Goal: Task Accomplishment & Management: Manage account settings

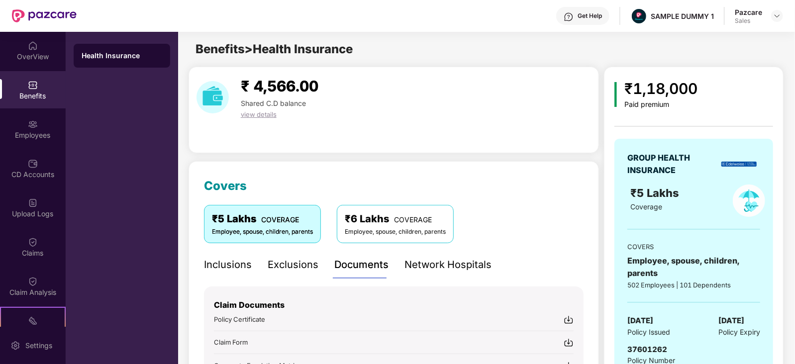
scroll to position [281, 0]
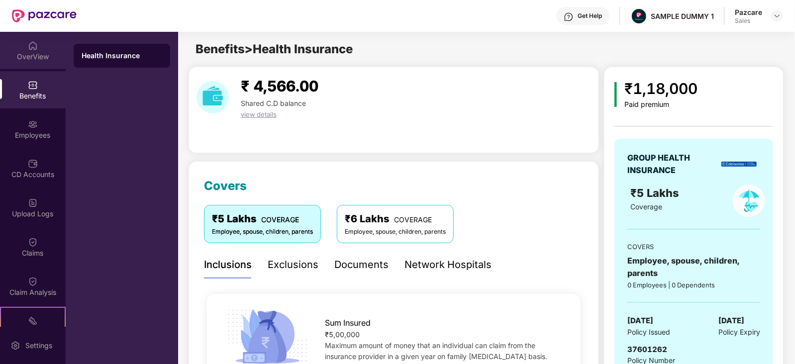
click at [20, 49] on div "OverView" at bounding box center [33, 50] width 66 height 37
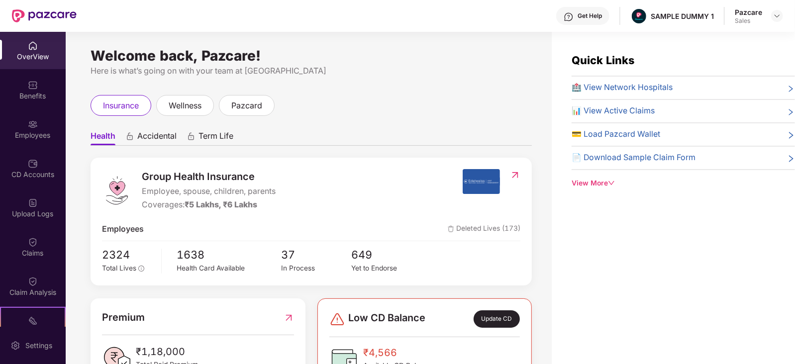
click at [190, 193] on span "Employee, spouse, children, parents" at bounding box center [209, 192] width 134 height 12
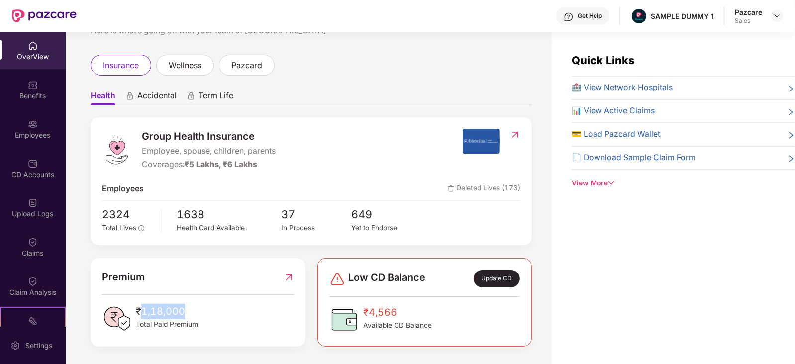
drag, startPoint x: 140, startPoint y: 304, endPoint x: 191, endPoint y: 308, distance: 50.9
click at [191, 308] on span "₹1,18,000" at bounding box center [167, 311] width 62 height 15
click at [16, 86] on div "Benefits" at bounding box center [33, 89] width 66 height 37
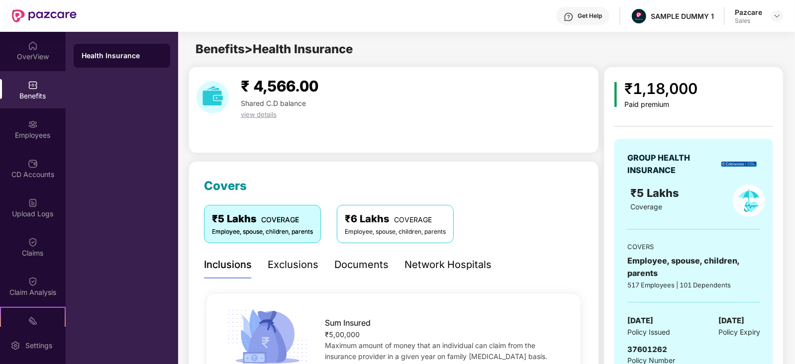
click at [283, 262] on div "Exclusions" at bounding box center [293, 264] width 51 height 15
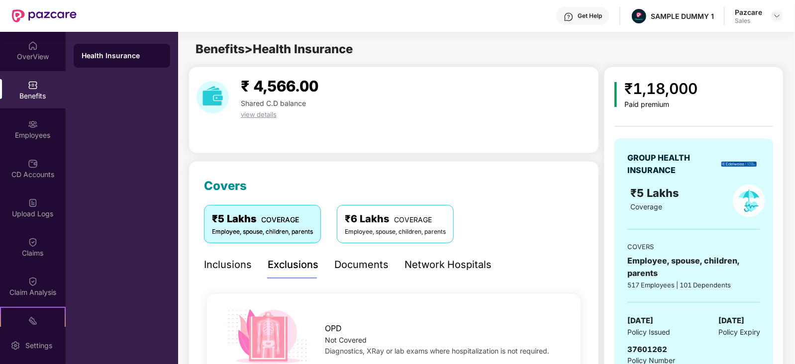
click at [367, 265] on div "Documents" at bounding box center [361, 264] width 54 height 15
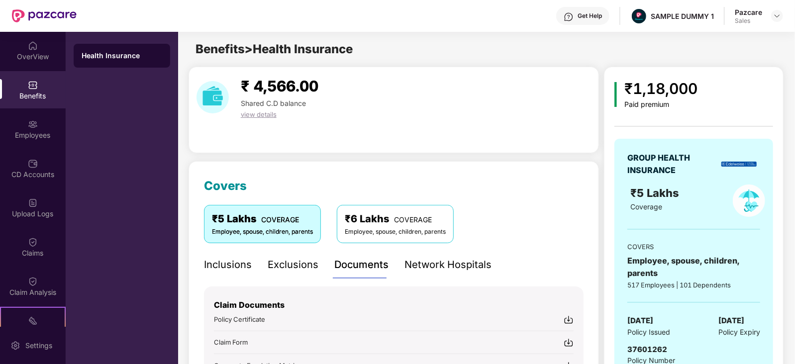
scroll to position [81, 0]
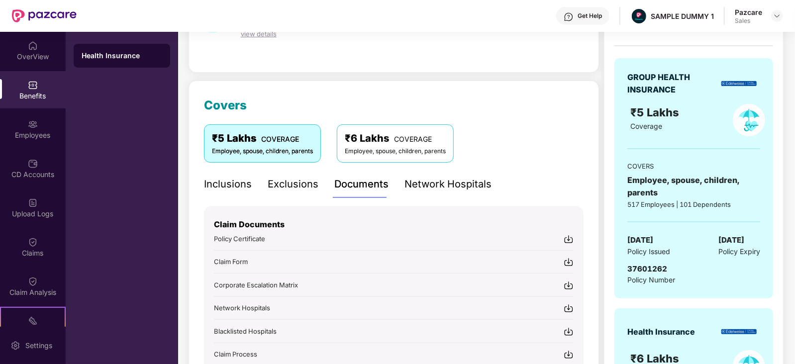
click at [570, 235] on img at bounding box center [569, 239] width 10 height 10
click at [568, 264] on img at bounding box center [569, 262] width 10 height 10
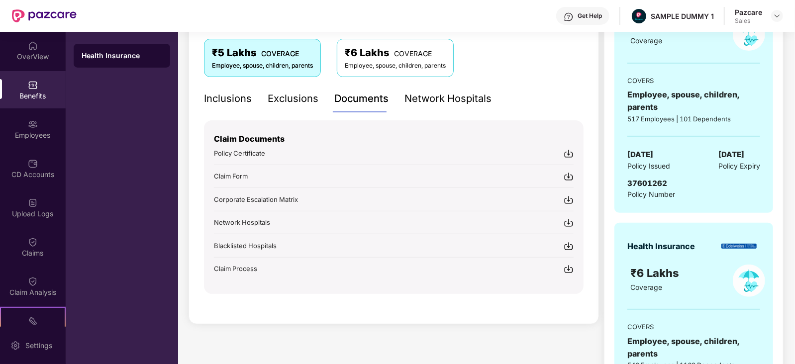
scroll to position [184, 0]
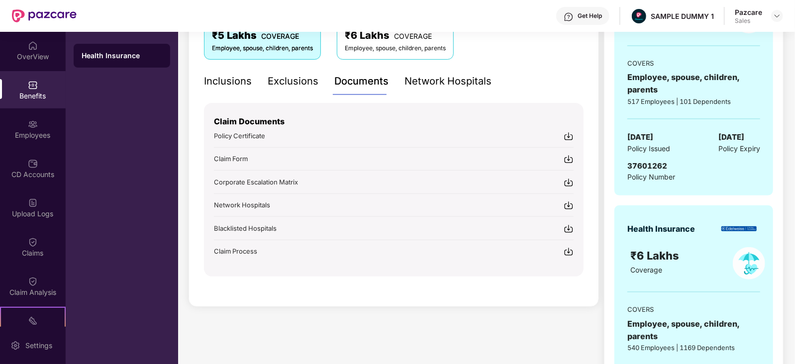
click at [568, 180] on img at bounding box center [569, 183] width 10 height 10
click at [448, 79] on div "Network Hospitals" at bounding box center [447, 81] width 87 height 15
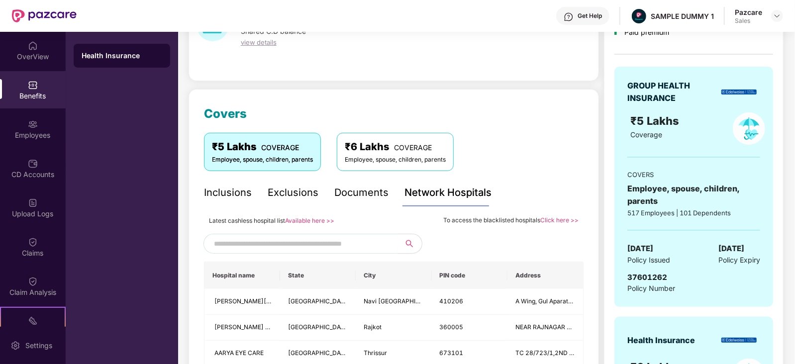
scroll to position [91, 0]
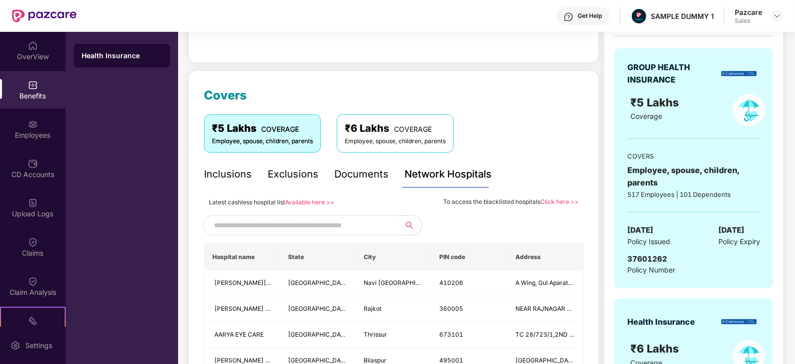
click at [358, 173] on div "Documents" at bounding box center [361, 174] width 54 height 15
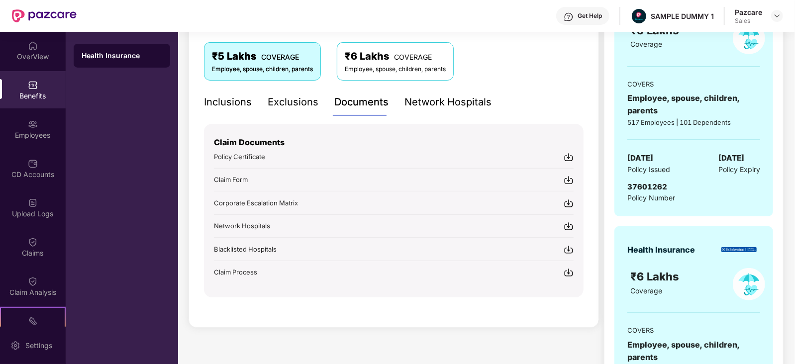
scroll to position [162, 0]
click at [24, 128] on div "Employees" at bounding box center [33, 128] width 66 height 37
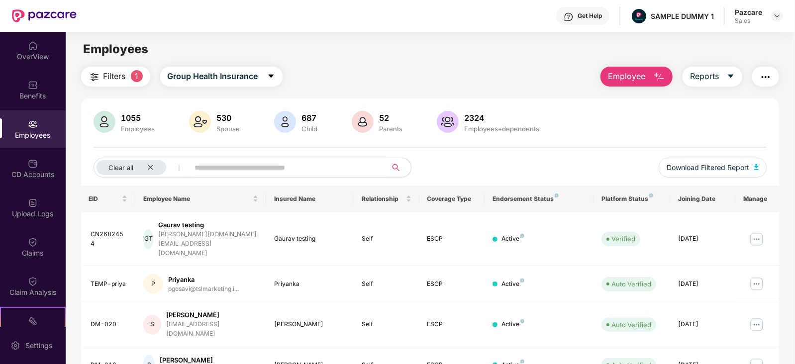
click at [763, 81] on img "button" at bounding box center [766, 77] width 12 height 12
click at [326, 162] on input "text" at bounding box center [284, 167] width 179 height 15
click at [759, 232] on img at bounding box center [757, 239] width 16 height 16
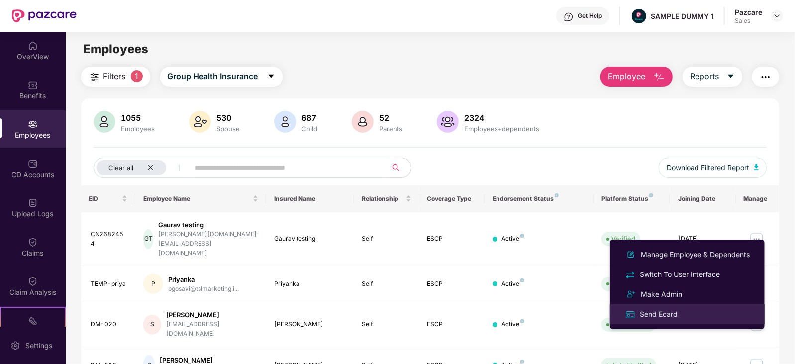
click at [662, 316] on div "Send Ecard" at bounding box center [659, 314] width 42 height 11
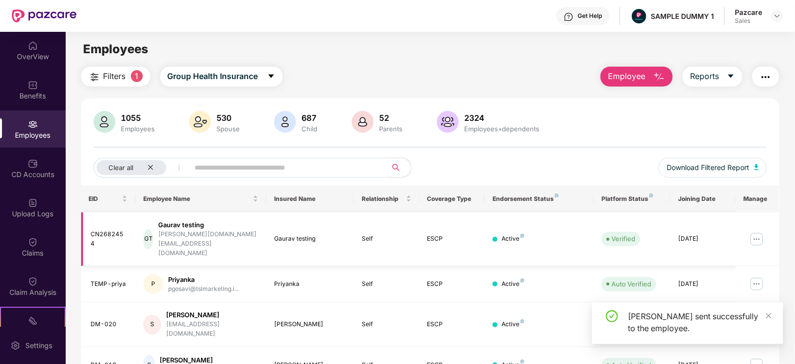
click at [753, 233] on img at bounding box center [757, 239] width 16 height 16
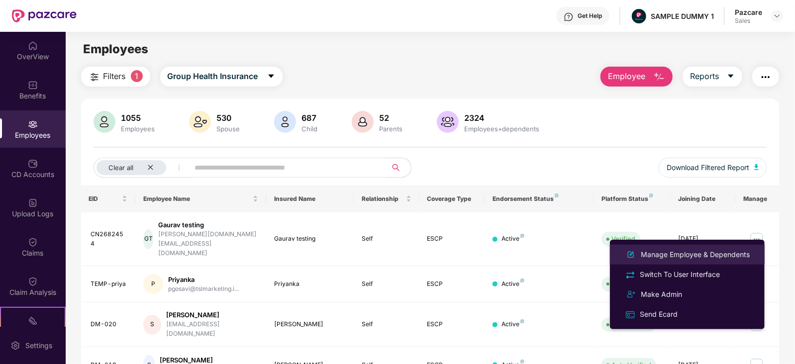
click at [723, 254] on div "Manage Employee & Dependents" at bounding box center [695, 254] width 113 height 11
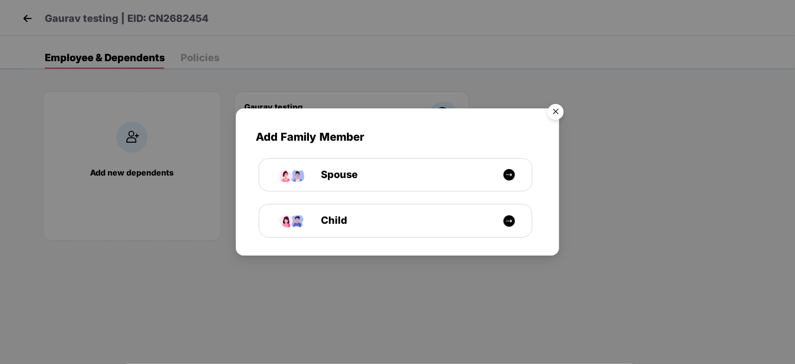
click at [553, 110] on img "Close" at bounding box center [556, 113] width 28 height 28
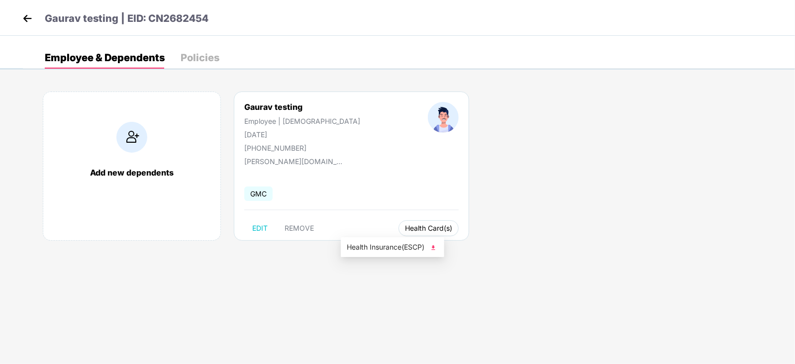
click at [405, 230] on span "Health Card(s)" at bounding box center [428, 228] width 47 height 5
click at [29, 18] on img at bounding box center [27, 18] width 15 height 15
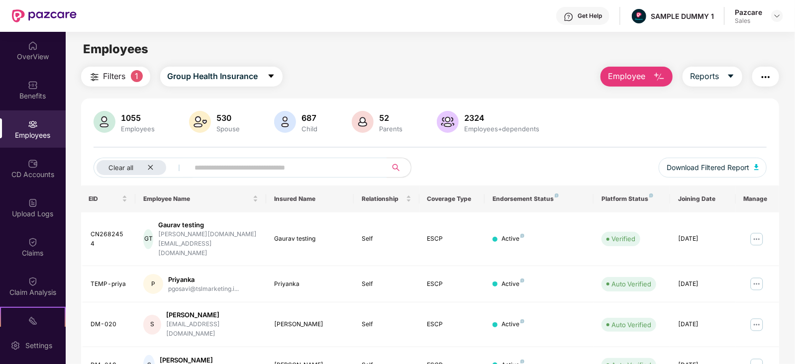
click at [634, 78] on span "Employee" at bounding box center [626, 76] width 37 height 12
click at [20, 348] on div "Settings" at bounding box center [33, 345] width 66 height 37
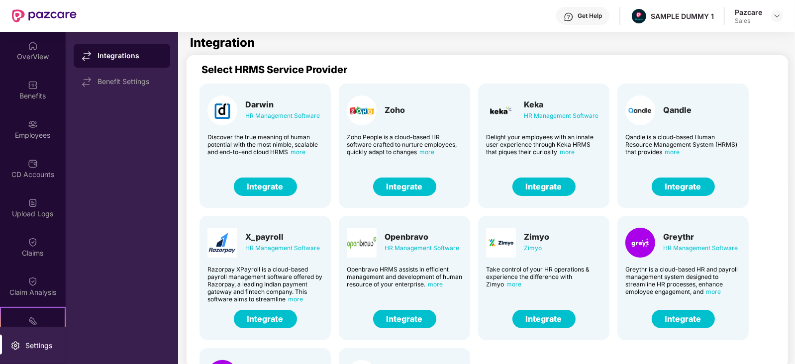
click at [419, 183] on button "Integrate" at bounding box center [404, 187] width 63 height 18
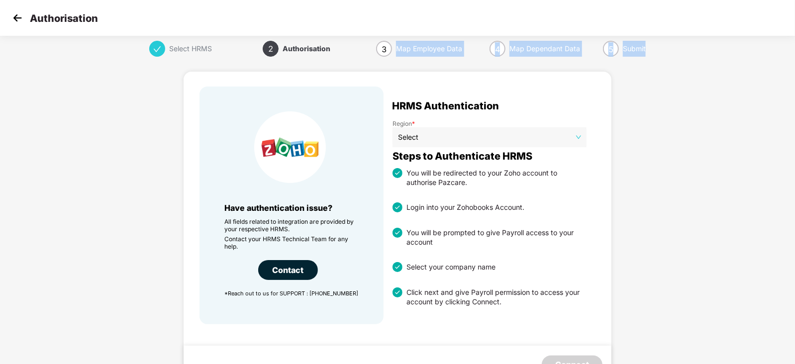
drag, startPoint x: 397, startPoint y: 44, endPoint x: 684, endPoint y: 43, distance: 287.6
click at [684, 43] on div "Select HRMS 2 Authorisation 3 Map Employee Data 4 Map Dependant Data 5 Submit H…" at bounding box center [397, 218] width 795 height 355
click at [13, 20] on img at bounding box center [17, 17] width 15 height 15
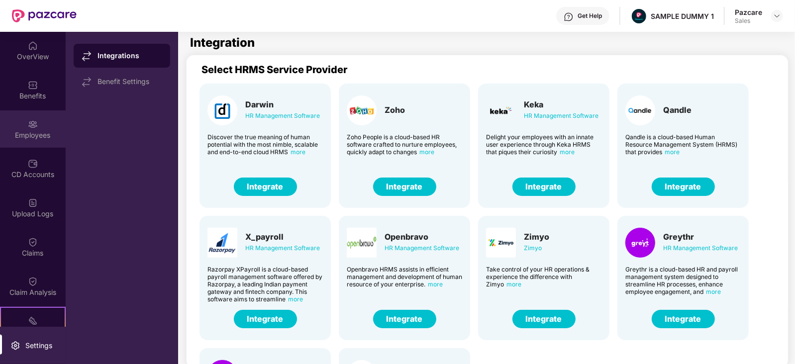
click at [19, 129] on div "Employees" at bounding box center [33, 128] width 66 height 37
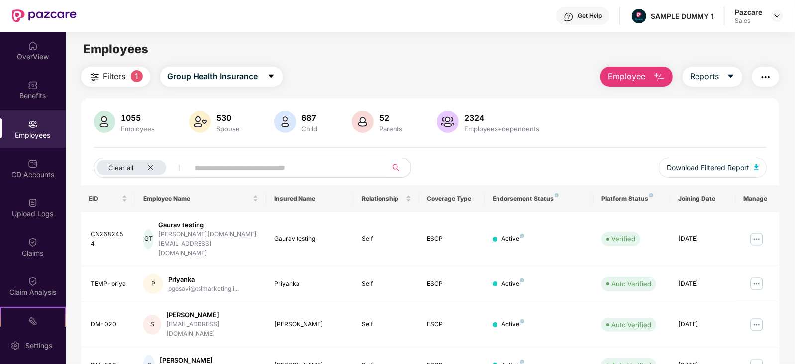
click at [627, 78] on span "Employee" at bounding box center [626, 76] width 37 height 12
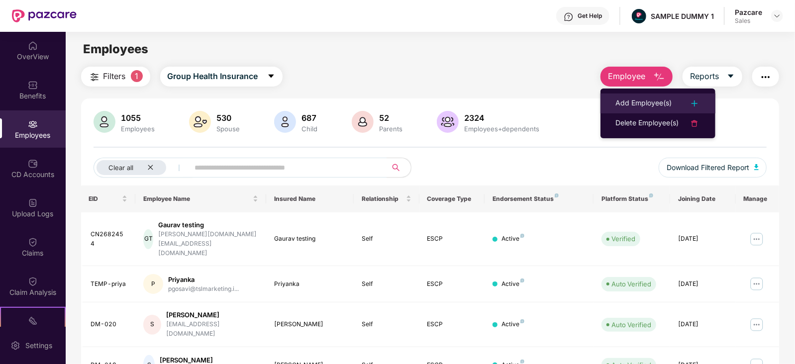
click at [636, 105] on div "Add Employee(s)" at bounding box center [643, 104] width 56 height 12
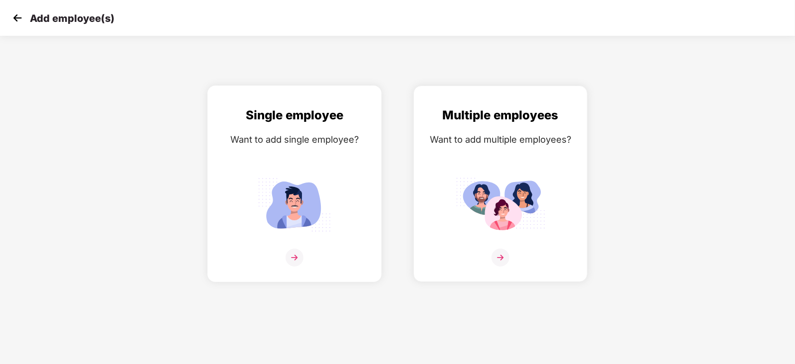
click at [298, 267] on img at bounding box center [295, 258] width 18 height 18
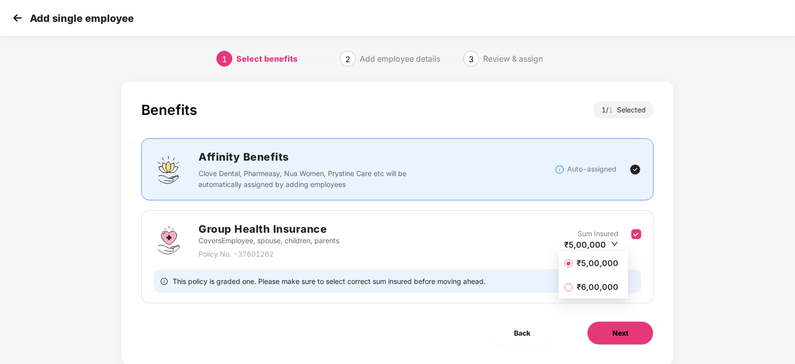
click at [624, 324] on button "Next" at bounding box center [620, 333] width 67 height 24
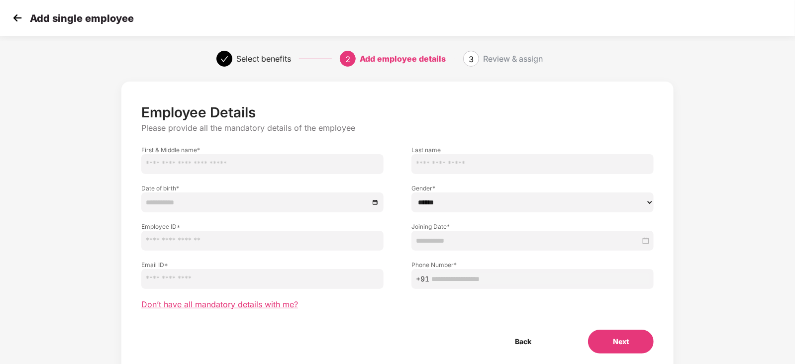
click at [254, 306] on span "Don’t have all mandatory details with me?" at bounding box center [219, 304] width 157 height 10
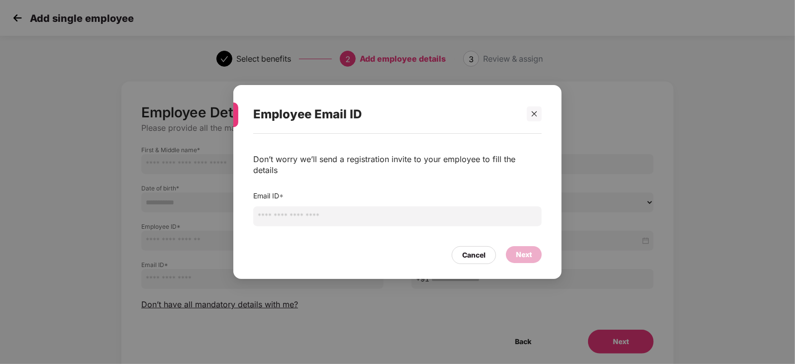
click at [289, 210] on input "email" at bounding box center [397, 216] width 289 height 20
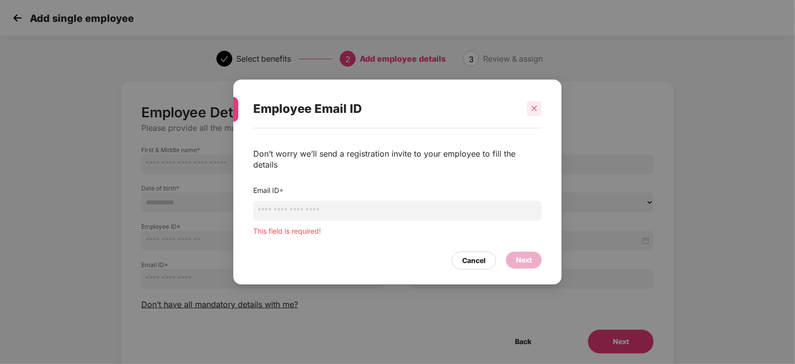
click at [532, 116] on div at bounding box center [534, 108] width 15 height 15
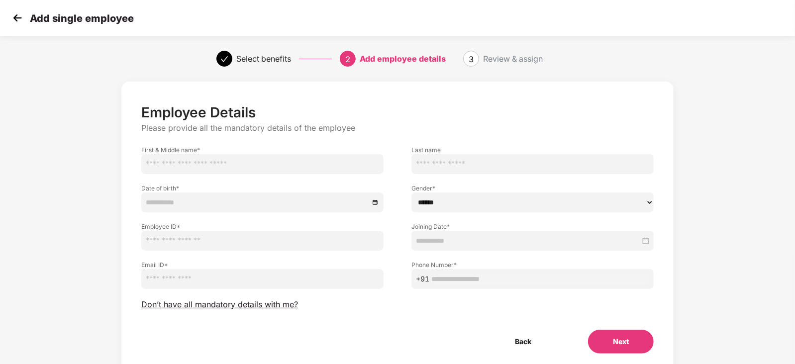
click at [12, 19] on img at bounding box center [17, 17] width 15 height 15
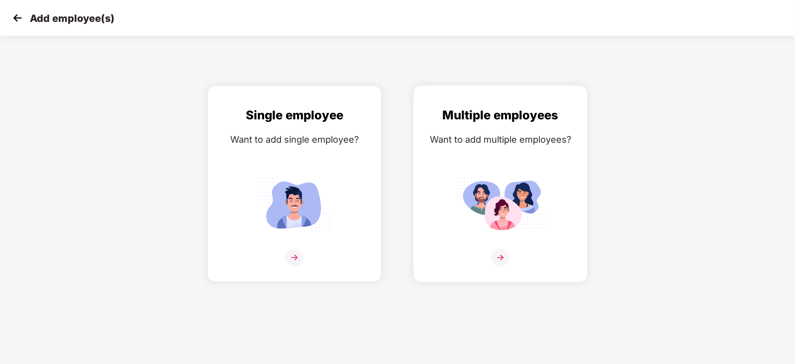
click at [502, 267] on img at bounding box center [501, 258] width 18 height 18
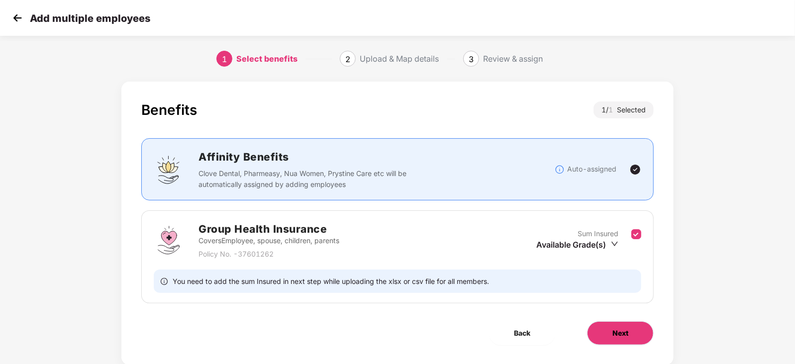
click at [606, 331] on button "Next" at bounding box center [620, 333] width 67 height 24
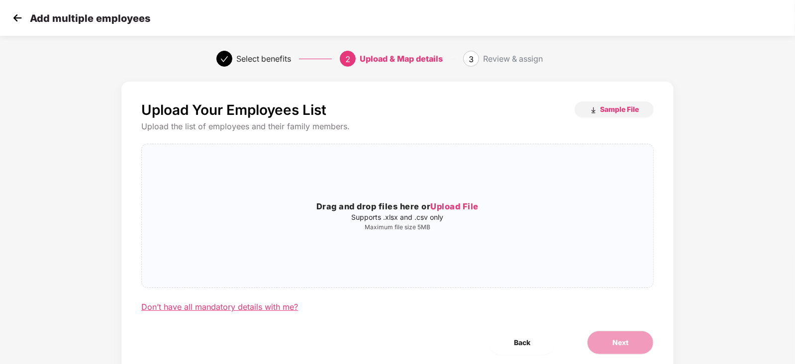
click at [273, 310] on div "Don’t have all mandatory details with me?" at bounding box center [219, 307] width 157 height 10
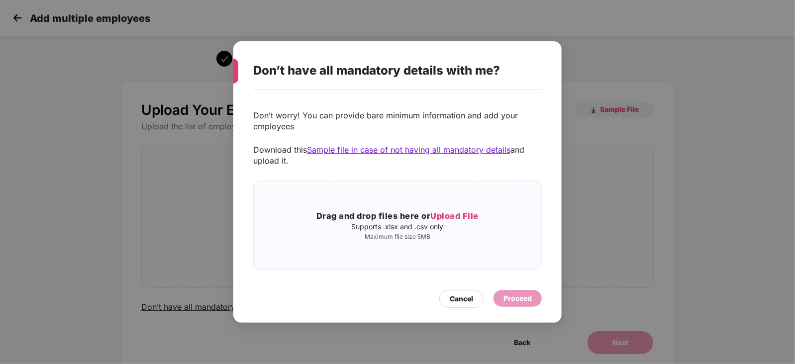
click at [187, 72] on div "Don’t have all mandatory details with me? Don’t worry! You can provide bare min…" at bounding box center [397, 182] width 795 height 364
drag, startPoint x: 474, startPoint y: 309, endPoint x: 468, endPoint y: 298, distance: 12.5
click at [468, 298] on div "Don’t worry! You can provide bare minimum information and add your employees Do…" at bounding box center [397, 201] width 328 height 223
click at [468, 298] on div "Cancel" at bounding box center [461, 299] width 23 height 11
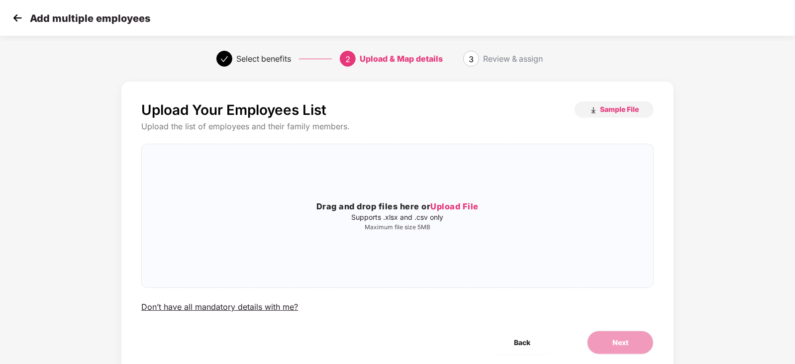
click at [19, 19] on img at bounding box center [17, 17] width 15 height 15
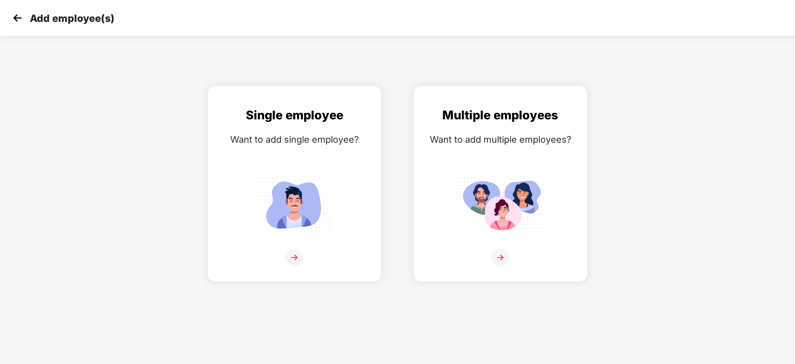
click at [19, 19] on img at bounding box center [17, 17] width 15 height 15
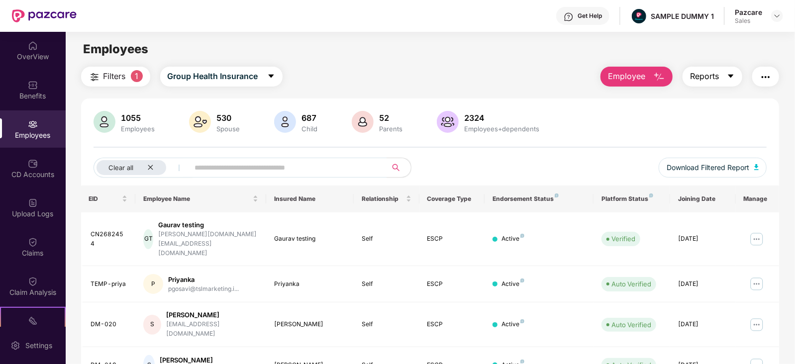
click at [726, 77] on button "Reports" at bounding box center [713, 77] width 60 height 20
click at [757, 79] on button "button" at bounding box center [765, 77] width 27 height 20
click at [715, 81] on span "Reports" at bounding box center [704, 76] width 29 height 12
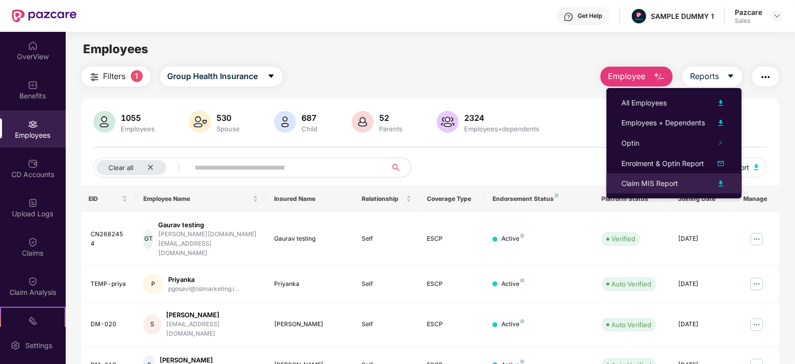
click at [677, 187] on div "Claim MIS Report" at bounding box center [649, 183] width 57 height 11
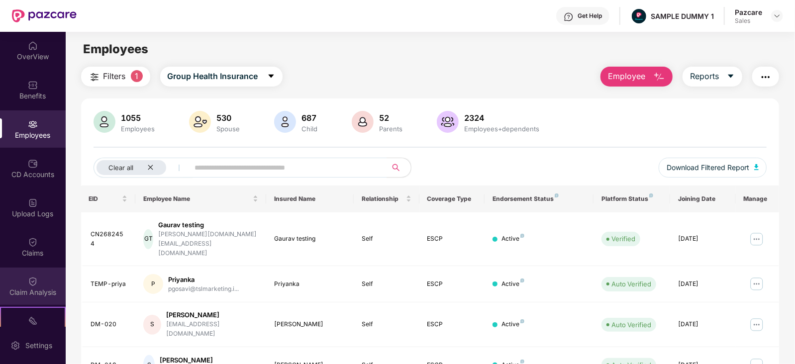
click at [29, 290] on div "Claim Analysis" at bounding box center [33, 293] width 66 height 10
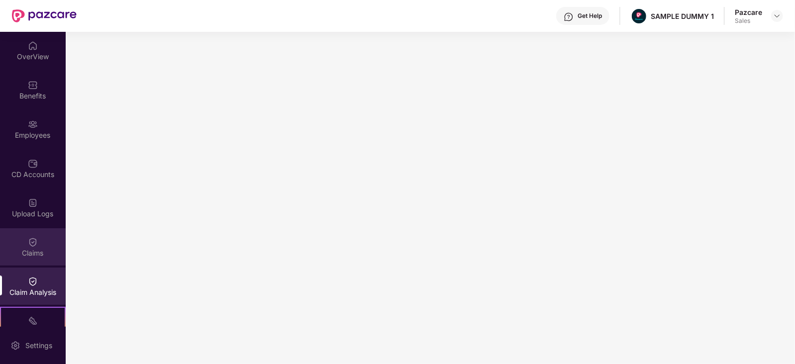
click at [14, 250] on div "Claims" at bounding box center [33, 253] width 66 height 10
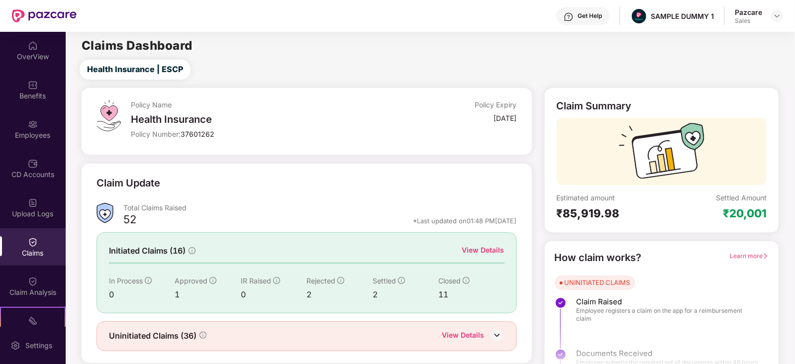
click at [474, 249] on div "View Details" at bounding box center [483, 250] width 42 height 11
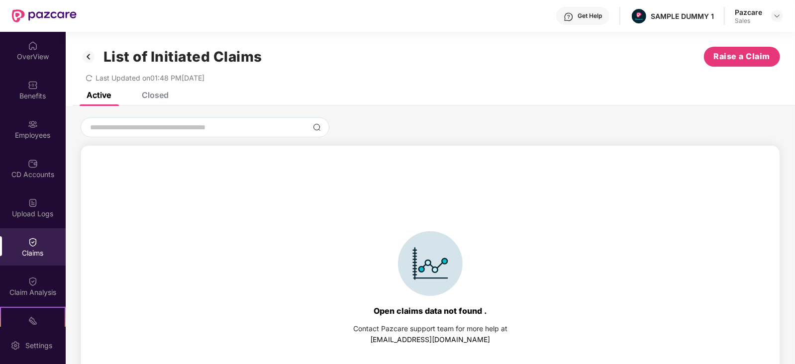
click at [156, 96] on div "Closed" at bounding box center [155, 95] width 27 height 10
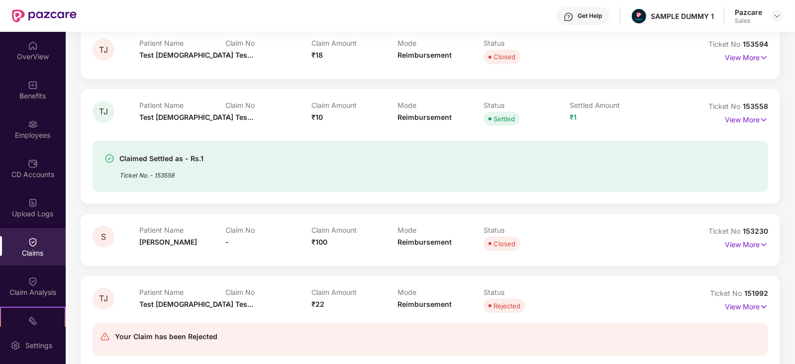
scroll to position [181, 0]
click at [247, 168] on div "Claimed Settled as - Rs.1 Ticket No. - 153558" at bounding box center [375, 165] width 543 height 27
click at [754, 118] on p "View More" at bounding box center [746, 117] width 43 height 13
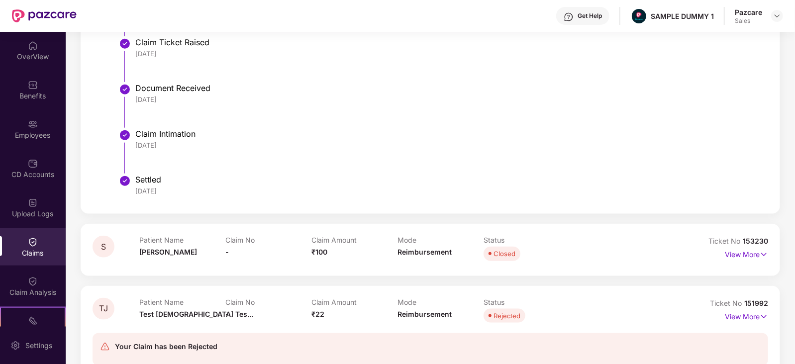
scroll to position [0, 0]
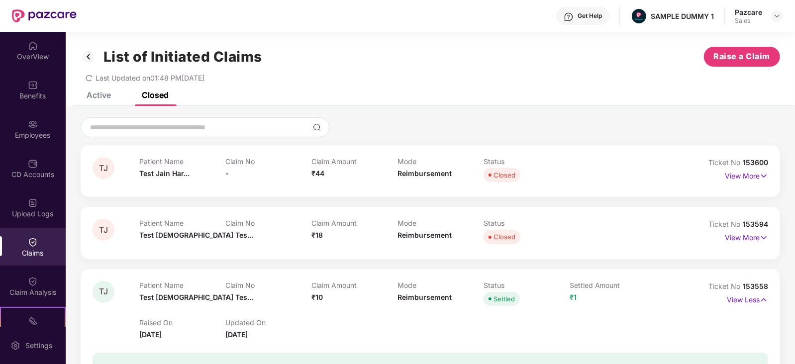
click at [86, 97] on div "Active" at bounding box center [91, 95] width 39 height 10
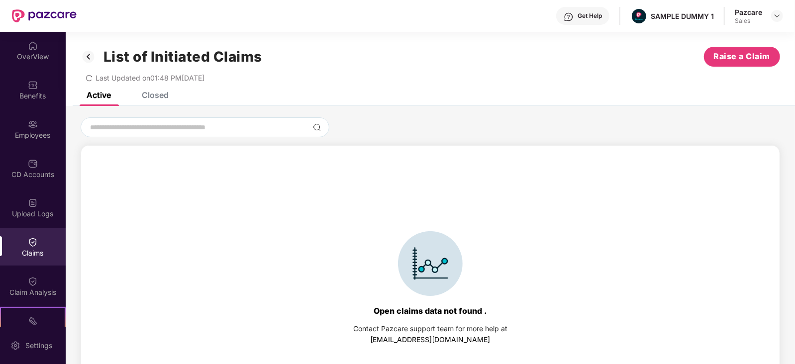
click at [161, 97] on div "Closed" at bounding box center [155, 95] width 27 height 10
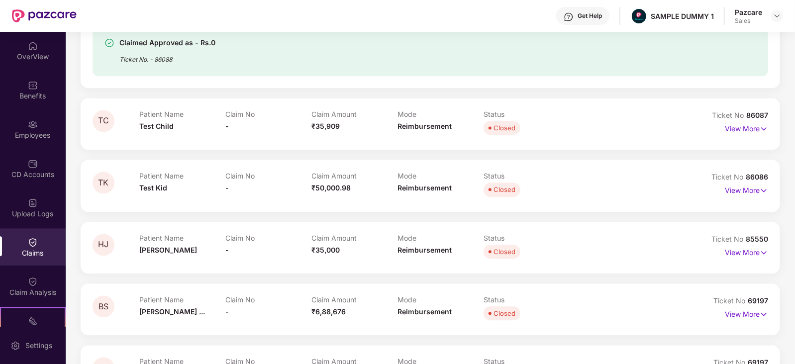
scroll to position [1532, 0]
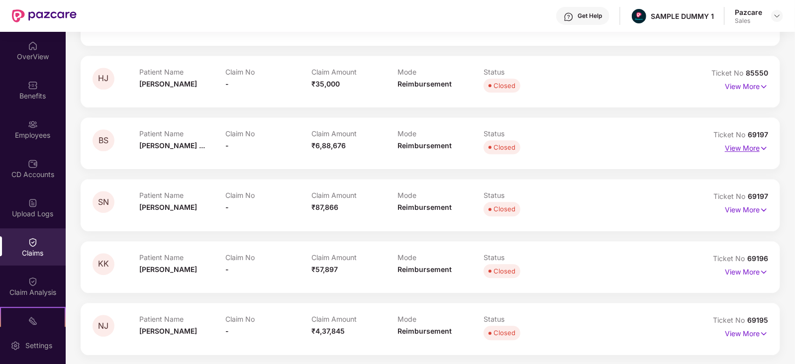
click at [753, 150] on p "View More" at bounding box center [746, 146] width 43 height 13
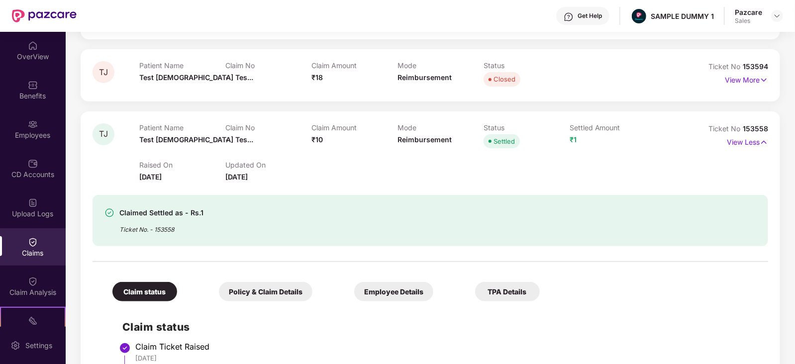
scroll to position [155, 0]
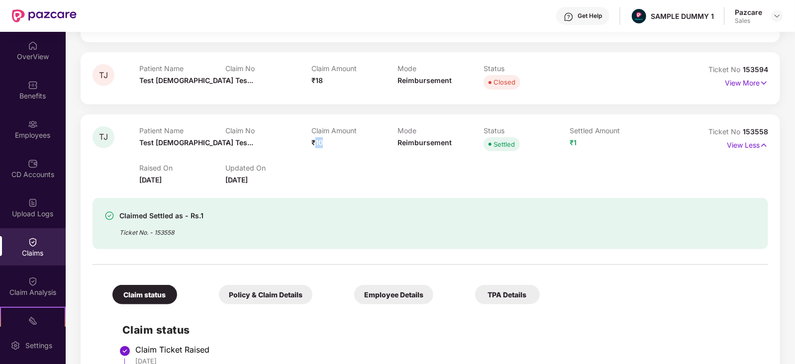
drag, startPoint x: 314, startPoint y: 140, endPoint x: 335, endPoint y: 146, distance: 21.7
click at [335, 146] on div "Claim Amount ₹10" at bounding box center [354, 139] width 86 height 27
drag, startPoint x: 140, startPoint y: 141, endPoint x: 199, endPoint y: 145, distance: 58.9
click at [199, 145] on div "Patient Name Test Jain Tes..." at bounding box center [182, 139] width 86 height 27
drag, startPoint x: 480, startPoint y: 143, endPoint x: 517, endPoint y: 144, distance: 36.8
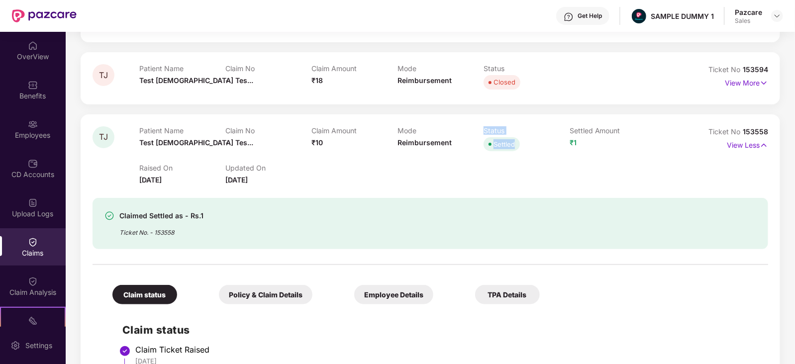
click at [517, 144] on div "Patient Name Test Jain Tes... Claim No - Claim Amount ₹10 Mode Reimbursement St…" at bounding box center [397, 139] width 516 height 27
drag, startPoint x: 566, startPoint y: 140, endPoint x: 595, endPoint y: 142, distance: 28.9
click at [595, 142] on div "Patient Name Test Jain Tes... Claim No - Claim Amount ₹10 Mode Reimbursement St…" at bounding box center [397, 139] width 516 height 27
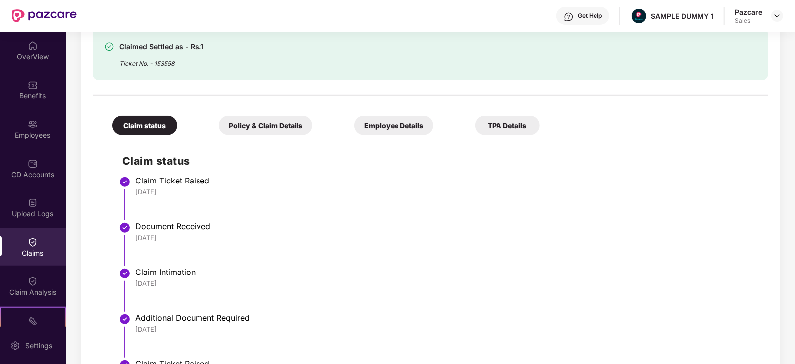
scroll to position [327, 0]
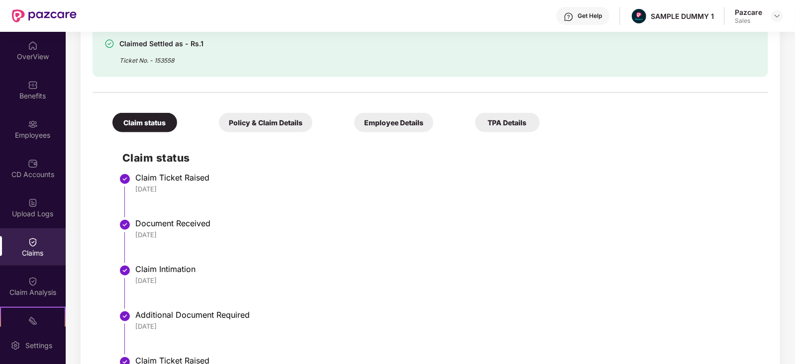
click at [252, 119] on div "Policy & Claim Details" at bounding box center [266, 122] width 94 height 19
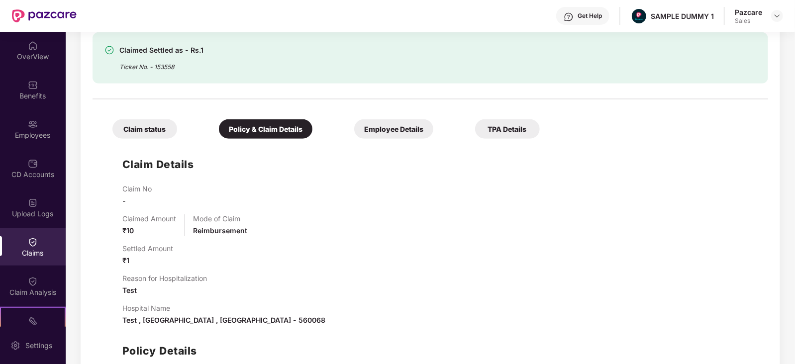
scroll to position [318, 0]
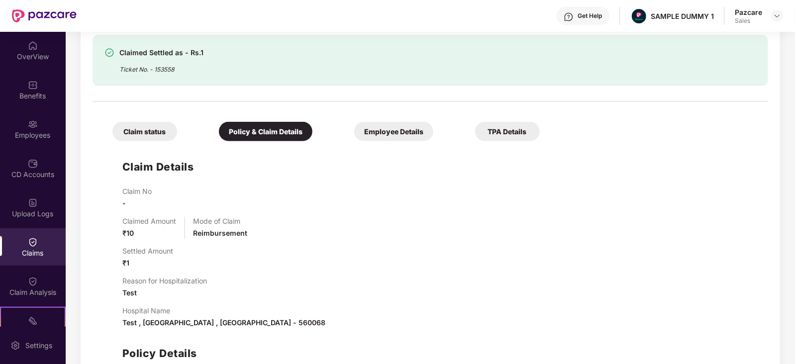
click at [354, 130] on div "Employee Details" at bounding box center [393, 131] width 79 height 19
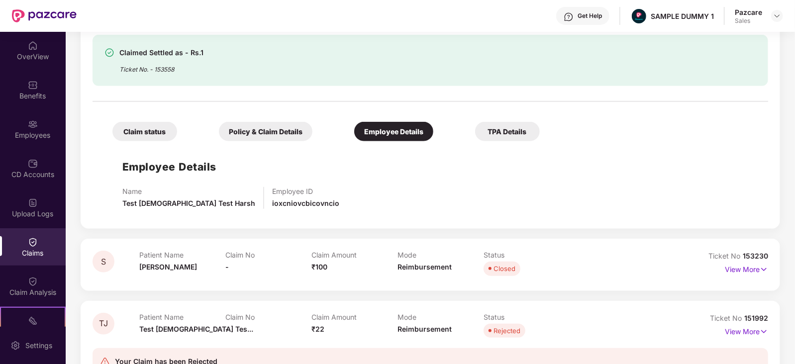
click at [475, 131] on div "TPA Details" at bounding box center [507, 131] width 65 height 19
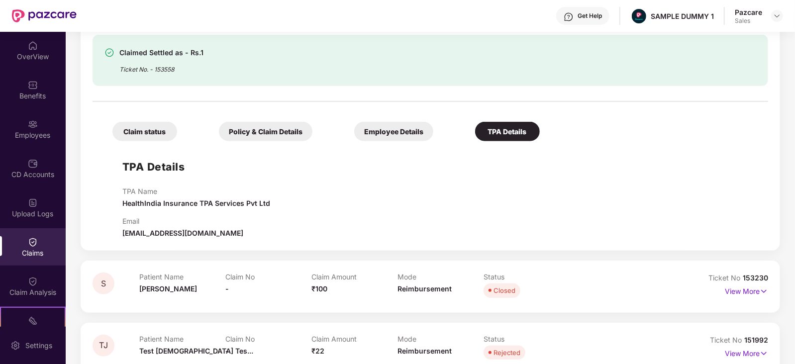
click at [141, 139] on div "Claim status" at bounding box center [144, 131] width 65 height 19
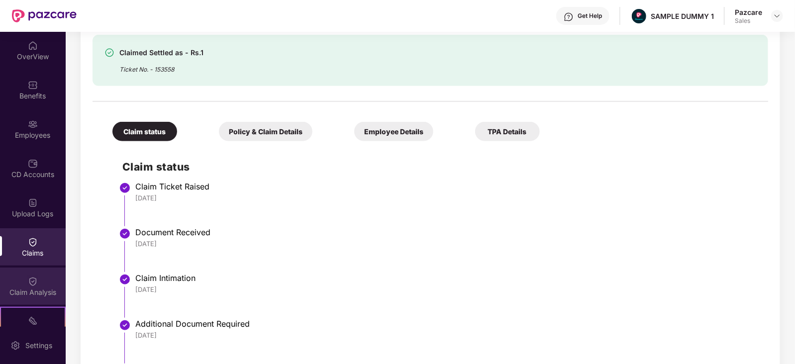
click at [35, 288] on div "Claim Analysis" at bounding box center [33, 293] width 66 height 10
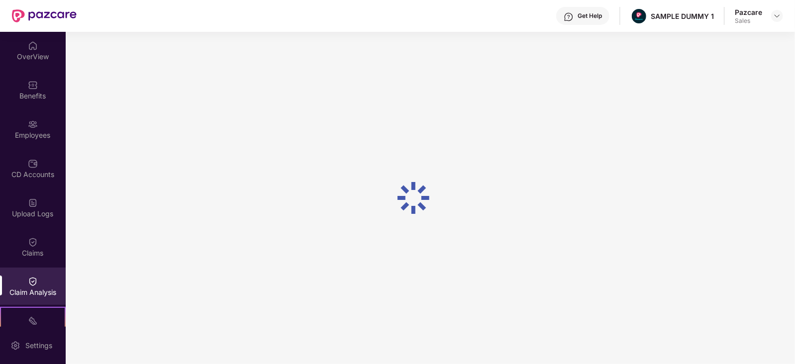
scroll to position [0, 0]
click at [27, 180] on div "CD Accounts" at bounding box center [33, 168] width 66 height 37
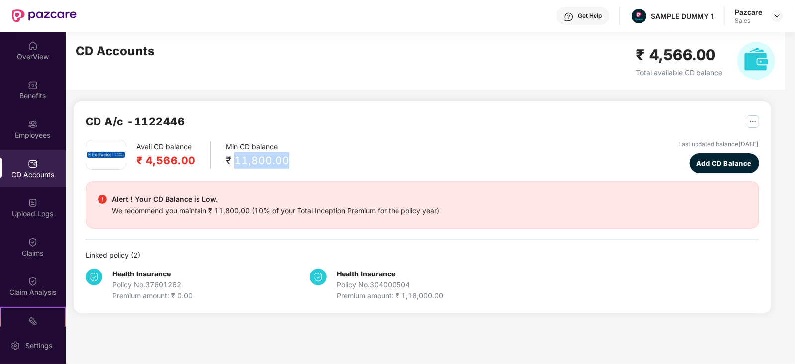
drag, startPoint x: 235, startPoint y: 158, endPoint x: 299, endPoint y: 153, distance: 64.4
click at [299, 153] on div "Avail CD balance ₹ 4,566.00 Min CD balance ₹ 11,800.00 Last updated balance 23 …" at bounding box center [423, 156] width 674 height 33
drag, startPoint x: 139, startPoint y: 161, endPoint x: 200, endPoint y: 160, distance: 61.2
click at [200, 160] on div "Avail CD balance ₹ 4,566.00" at bounding box center [173, 154] width 75 height 27
click at [157, 147] on div "Avail CD balance ₹ 4,566.00" at bounding box center [173, 154] width 75 height 27
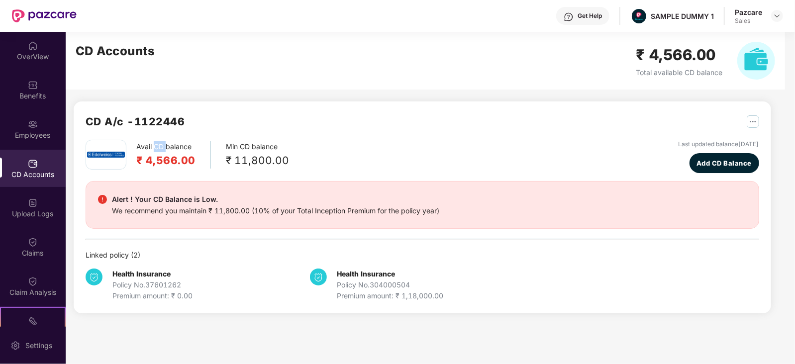
click at [157, 147] on div "Avail CD balance ₹ 4,566.00" at bounding box center [173, 154] width 75 height 27
click at [696, 162] on span "Add CD Balance" at bounding box center [723, 163] width 55 height 10
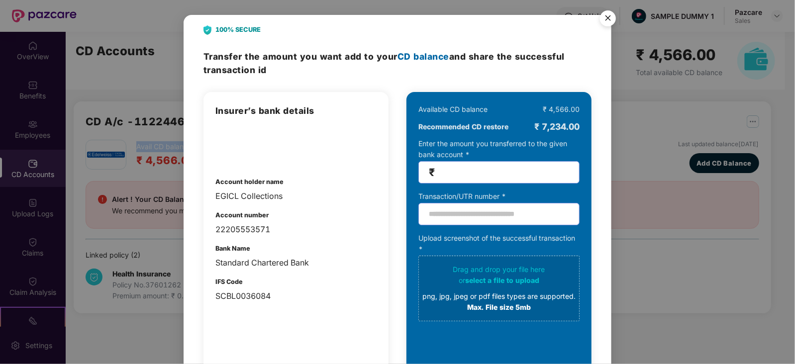
click at [614, 16] on img "Close" at bounding box center [608, 20] width 28 height 28
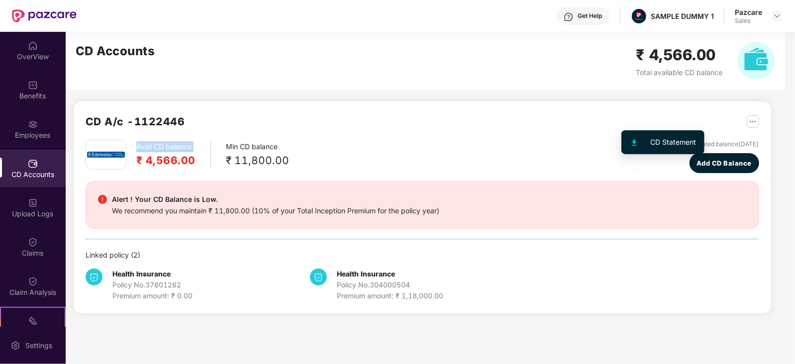
click at [747, 120] on img "button" at bounding box center [753, 121] width 12 height 12
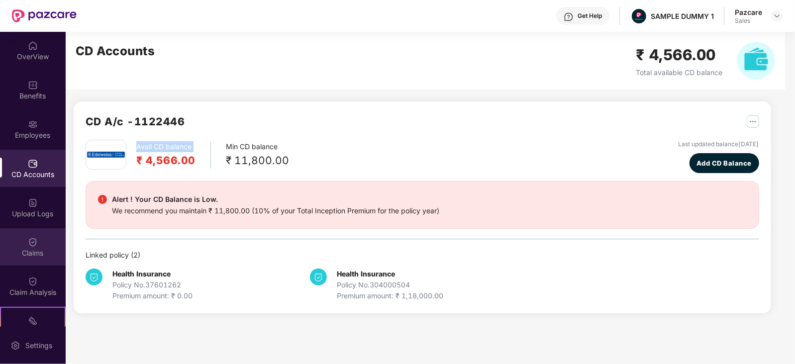
scroll to position [137, 0]
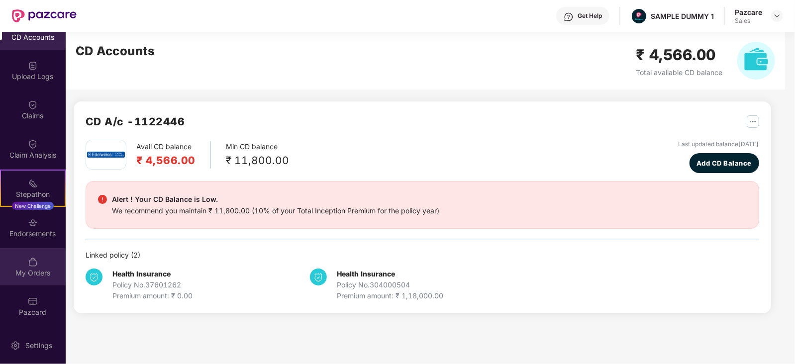
click at [22, 262] on div "My Orders" at bounding box center [33, 266] width 66 height 37
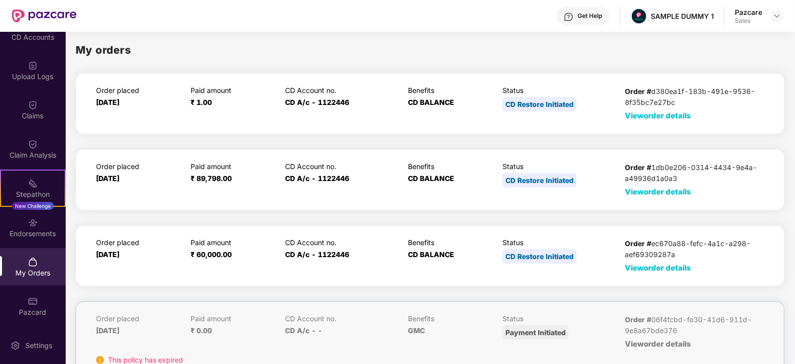
click at [662, 116] on span "View order details" at bounding box center [658, 115] width 66 height 9
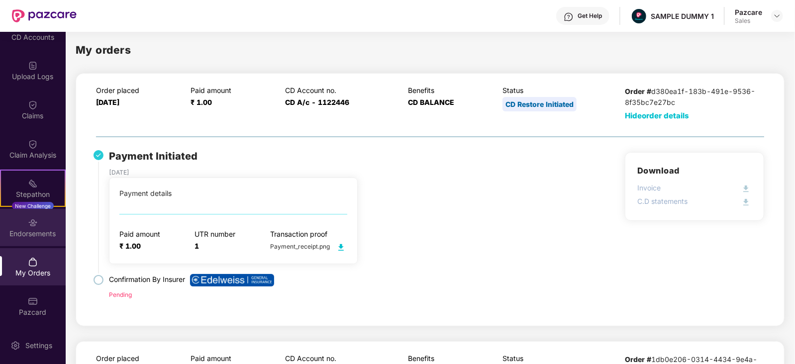
click at [17, 230] on div "Endorsements" at bounding box center [33, 234] width 66 height 10
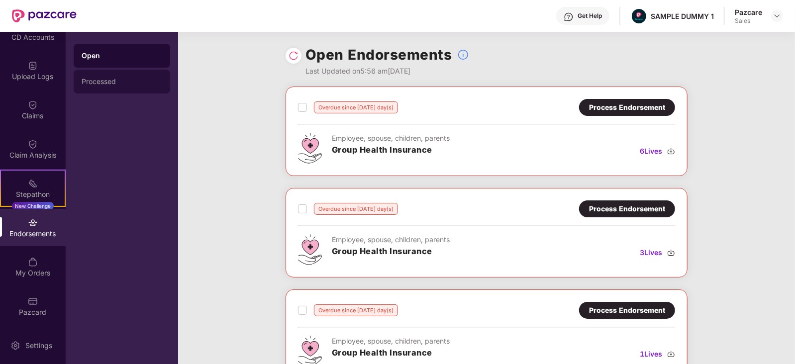
click at [92, 84] on div "Processed" at bounding box center [122, 82] width 81 height 8
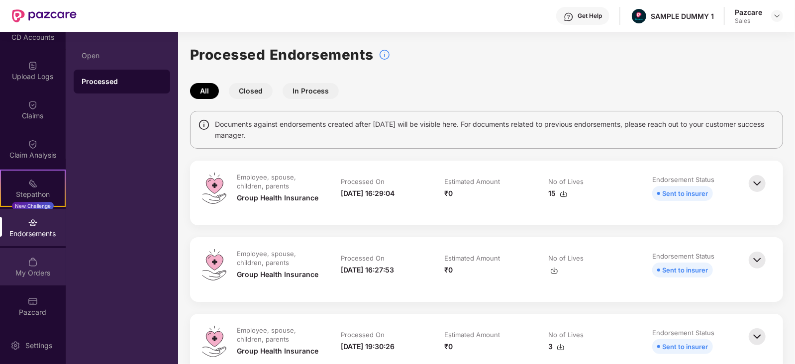
scroll to position [0, 0]
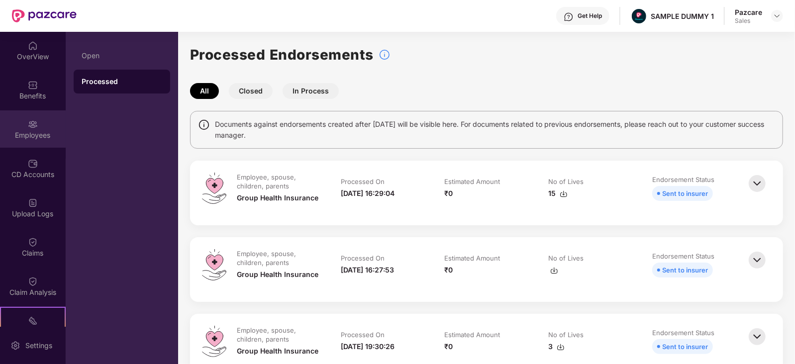
click at [22, 137] on div "Employees" at bounding box center [33, 135] width 66 height 10
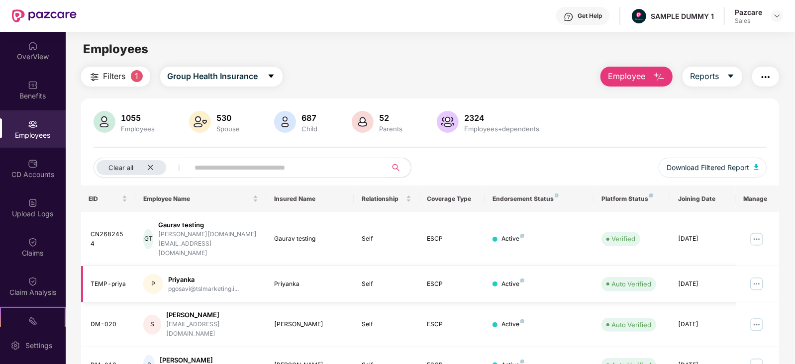
click at [760, 276] on img at bounding box center [757, 284] width 16 height 16
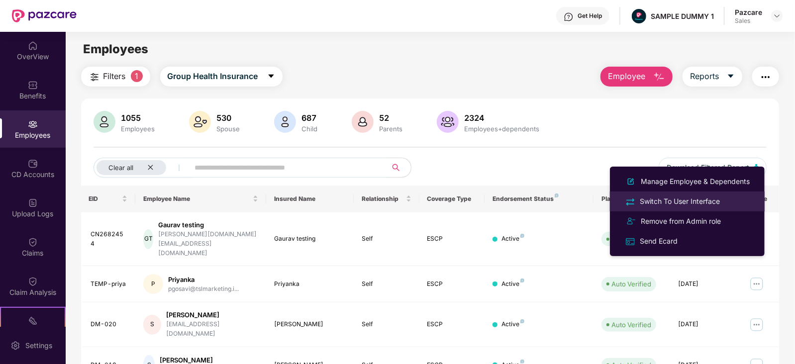
click at [642, 203] on div "Switch To User Interface" at bounding box center [680, 201] width 84 height 11
